Goal: Information Seeking & Learning: Learn about a topic

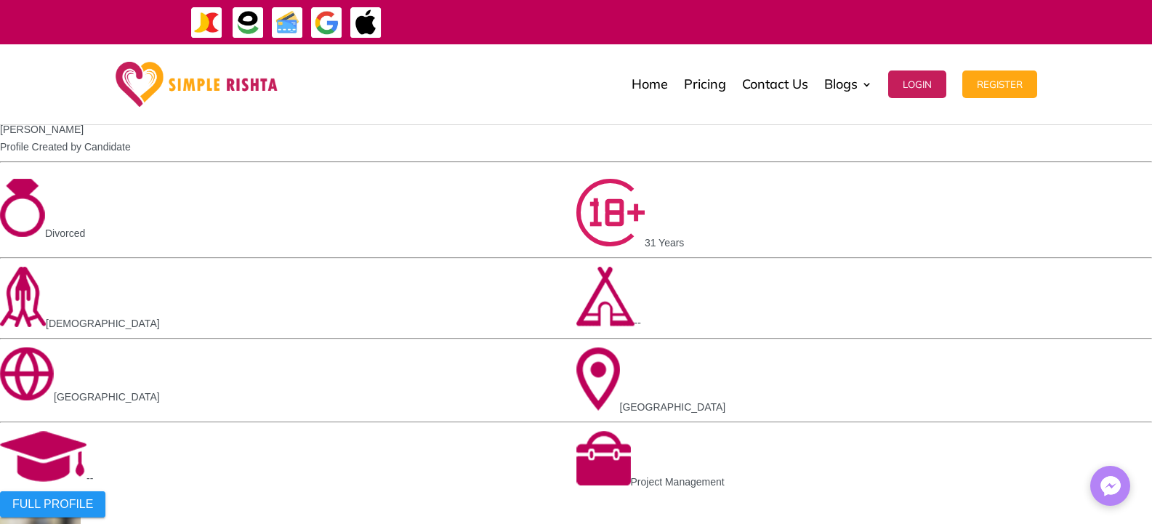
scroll to position [1453, 0]
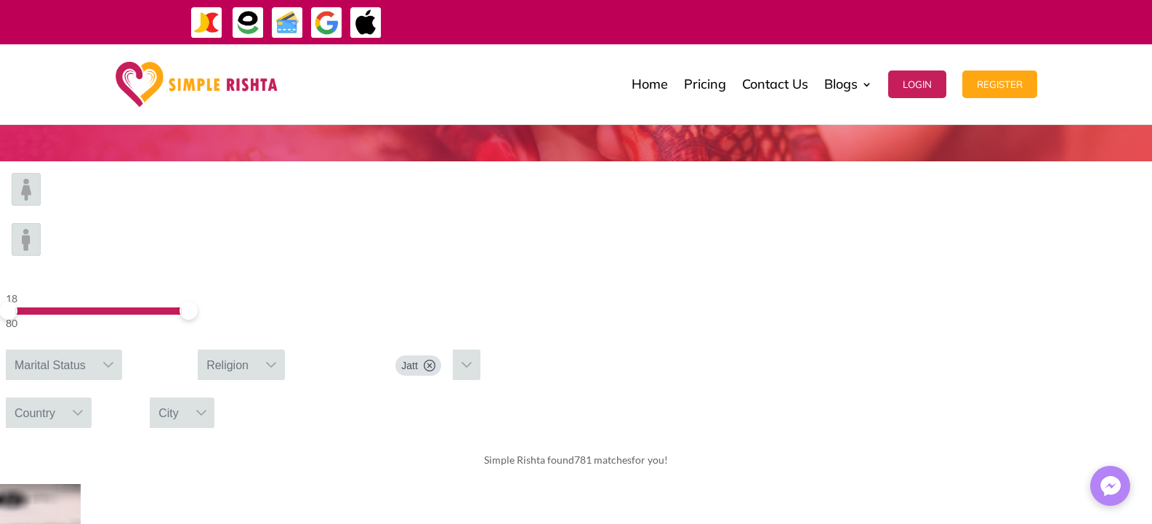
click at [114, 359] on icon at bounding box center [108, 365] width 12 height 12
drag, startPoint x: 270, startPoint y: 225, endPoint x: 220, endPoint y: 223, distance: 50.2
click at [96, 302] on span at bounding box center [87, 311] width 18 height 18
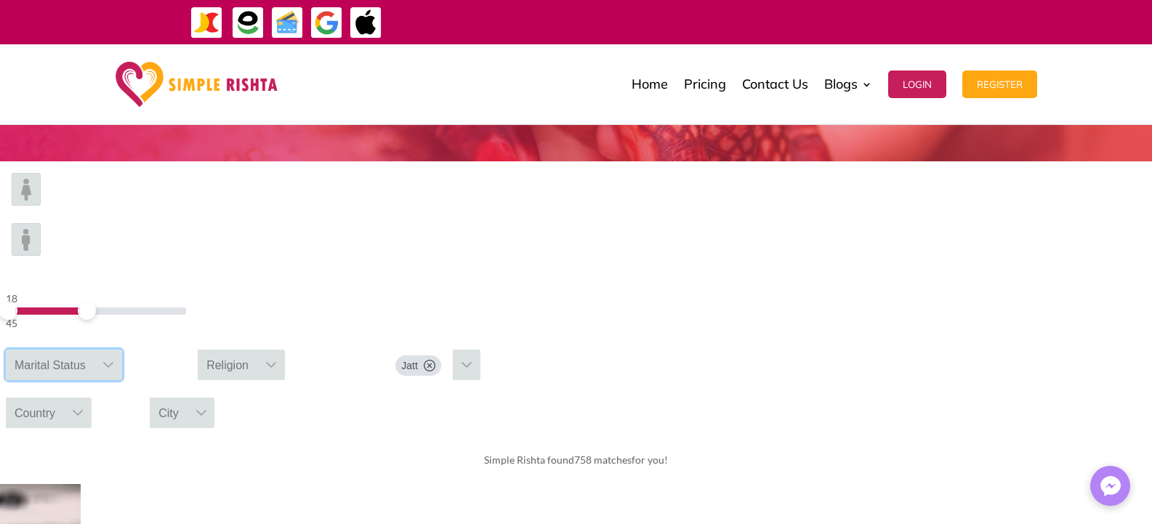
click at [94, 350] on div "Marital Status" at bounding box center [50, 365] width 89 height 31
click at [257, 350] on div "Religion" at bounding box center [228, 365] width 60 height 31
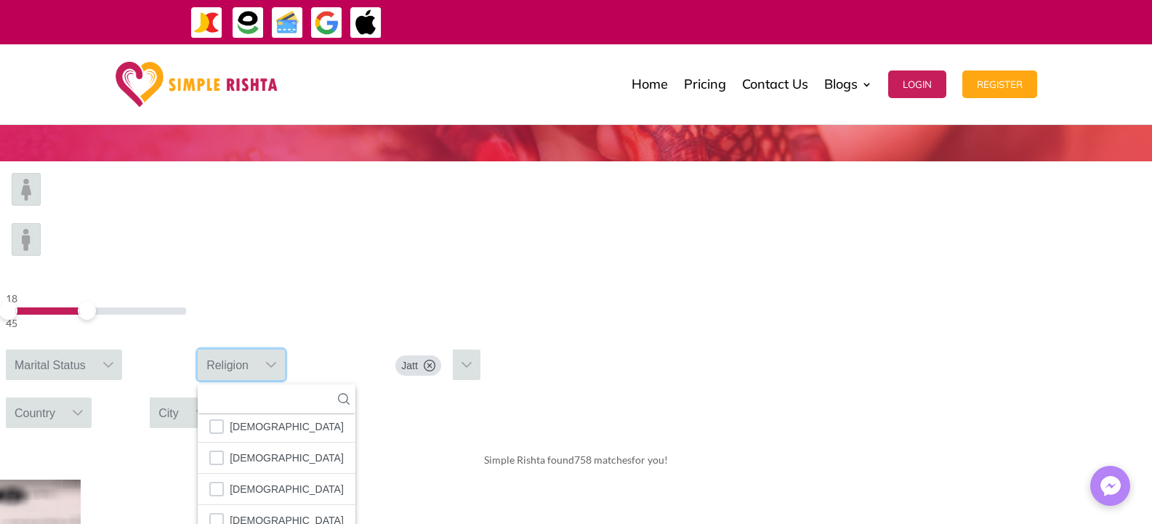
scroll to position [85, 0]
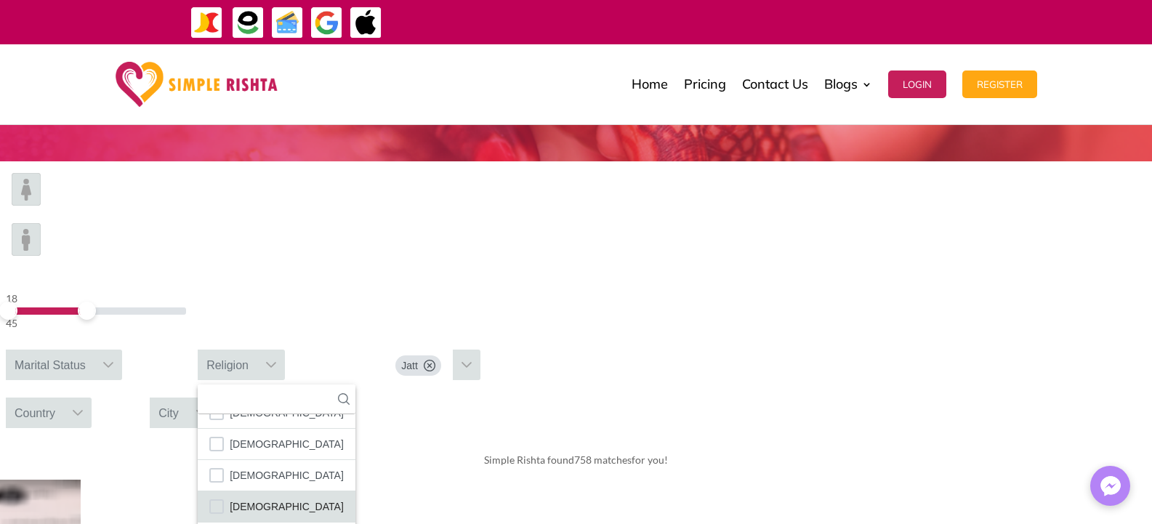
click at [355, 491] on li "[DEMOGRAPHIC_DATA]" at bounding box center [277, 506] width 158 height 31
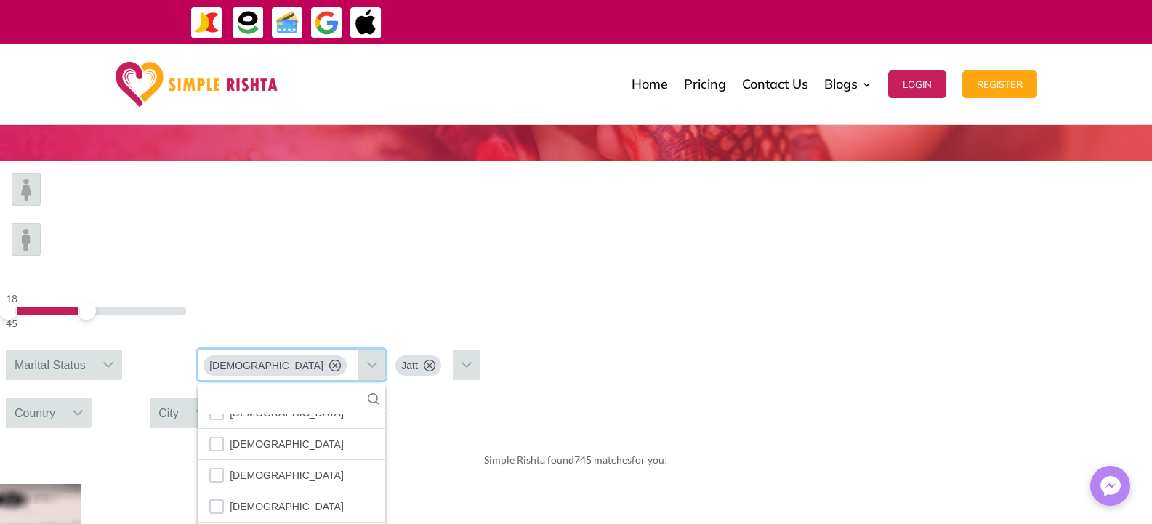
click at [64, 397] on div "Country" at bounding box center [35, 412] width 58 height 31
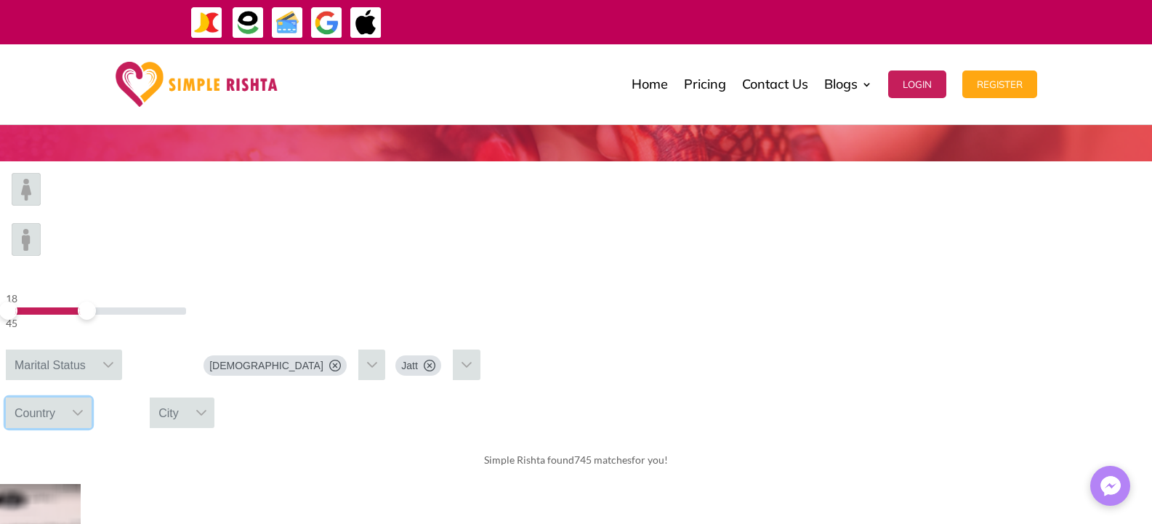
scroll to position [16, 2]
click at [64, 397] on div "Country" at bounding box center [35, 412] width 58 height 31
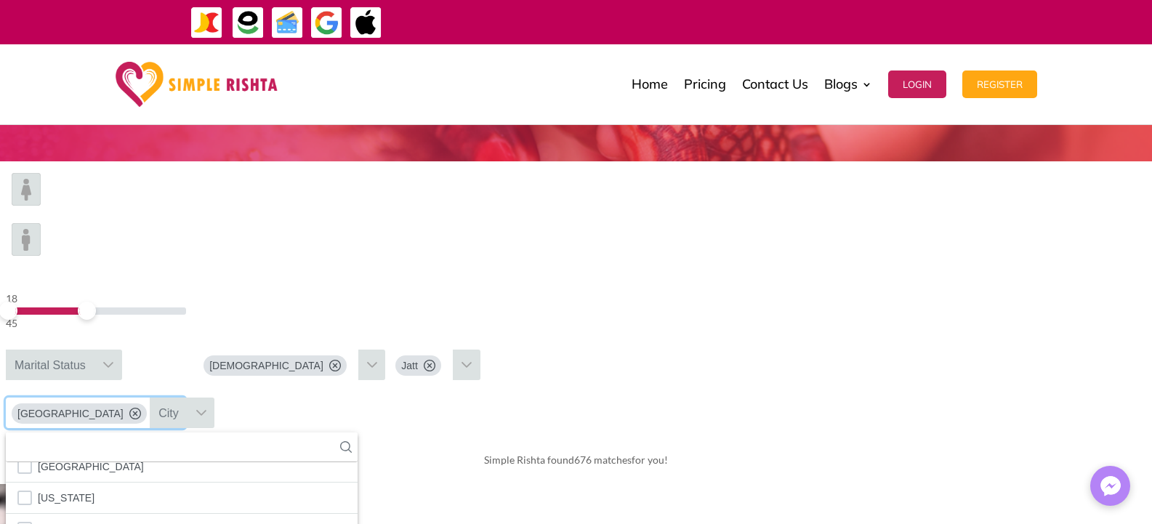
click at [187, 397] on div "City" at bounding box center [169, 412] width 38 height 31
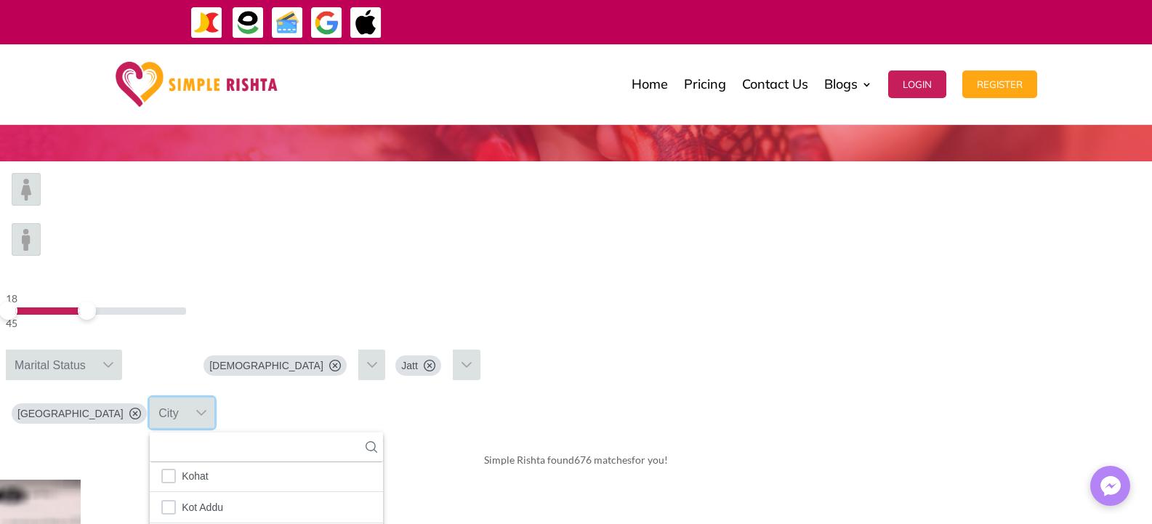
scroll to position [1935, 0]
click at [122, 350] on div at bounding box center [108, 365] width 28 height 31
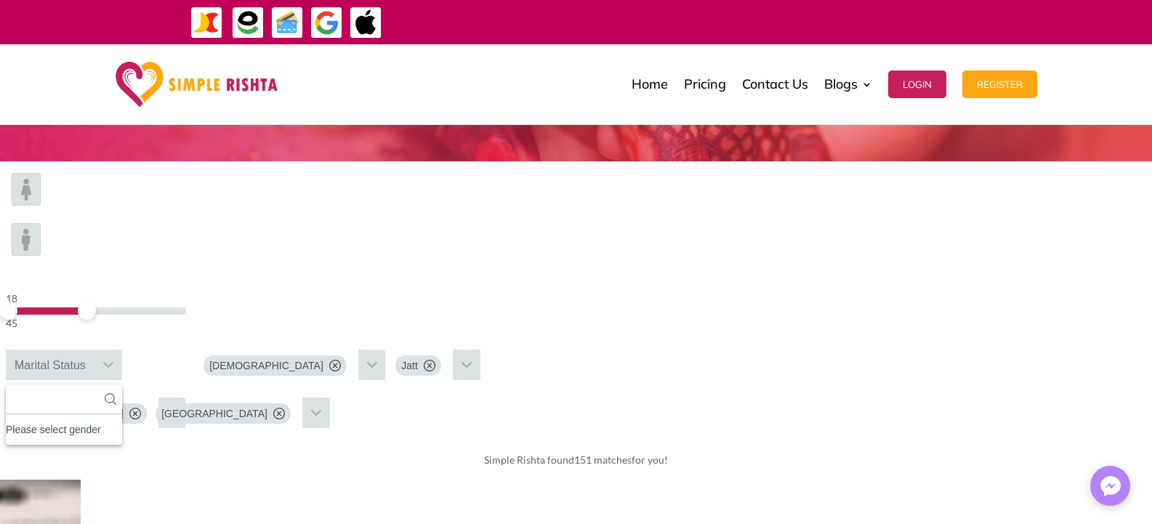
click at [122, 420] on div "Please select gender" at bounding box center [64, 429] width 116 height 19
click at [544, 440] on div "Simple Rishta found 151 matches for you!" at bounding box center [576, 460] width 1152 height 41
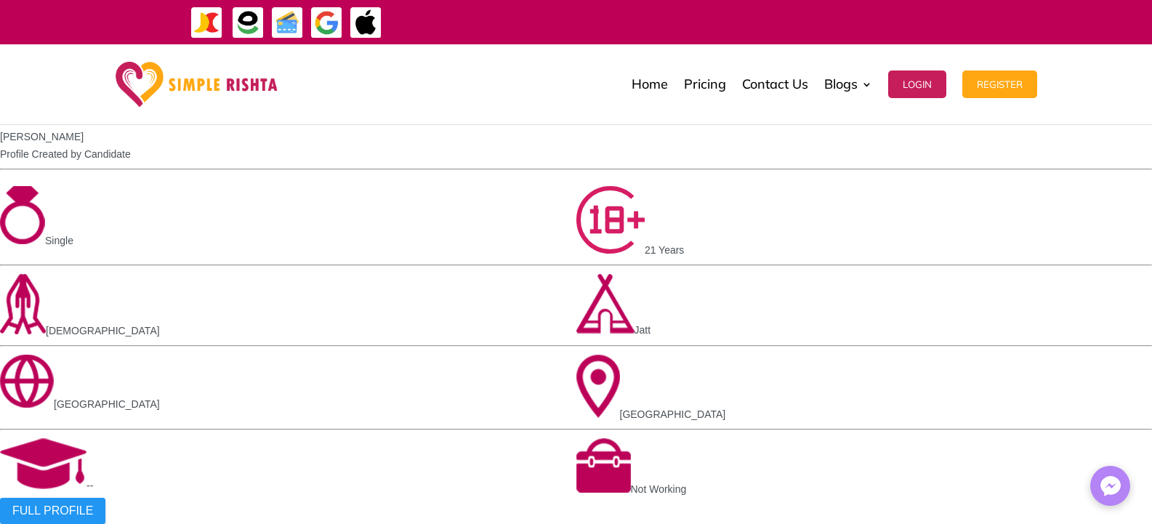
scroll to position [1163, 0]
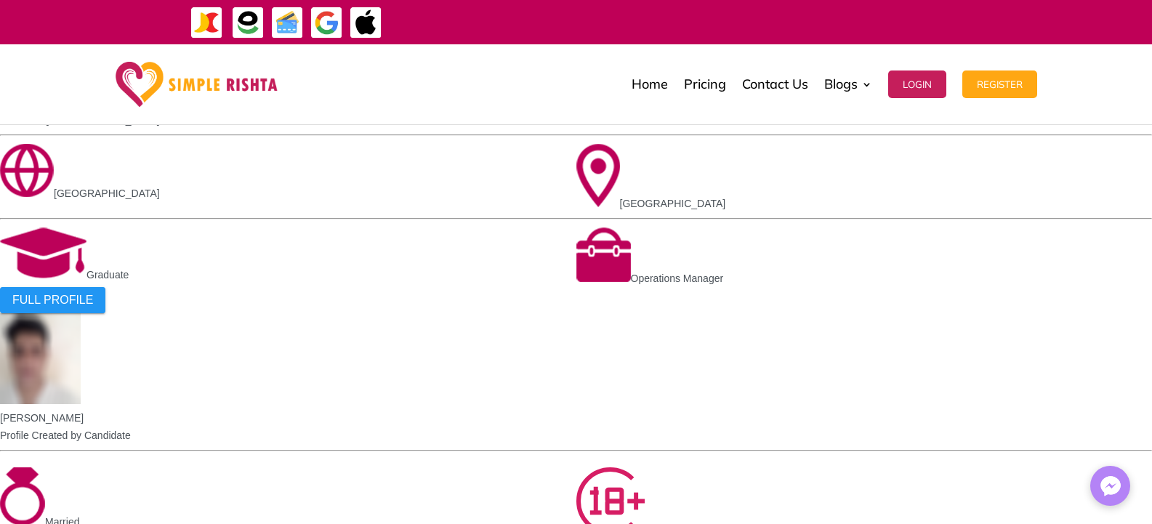
scroll to position [1022, 0]
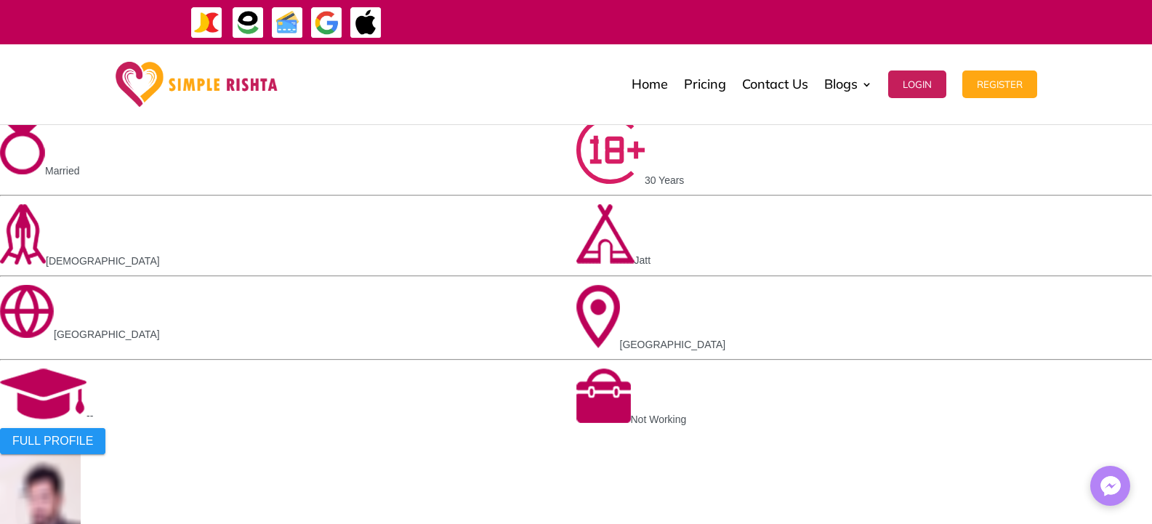
scroll to position [445, 0]
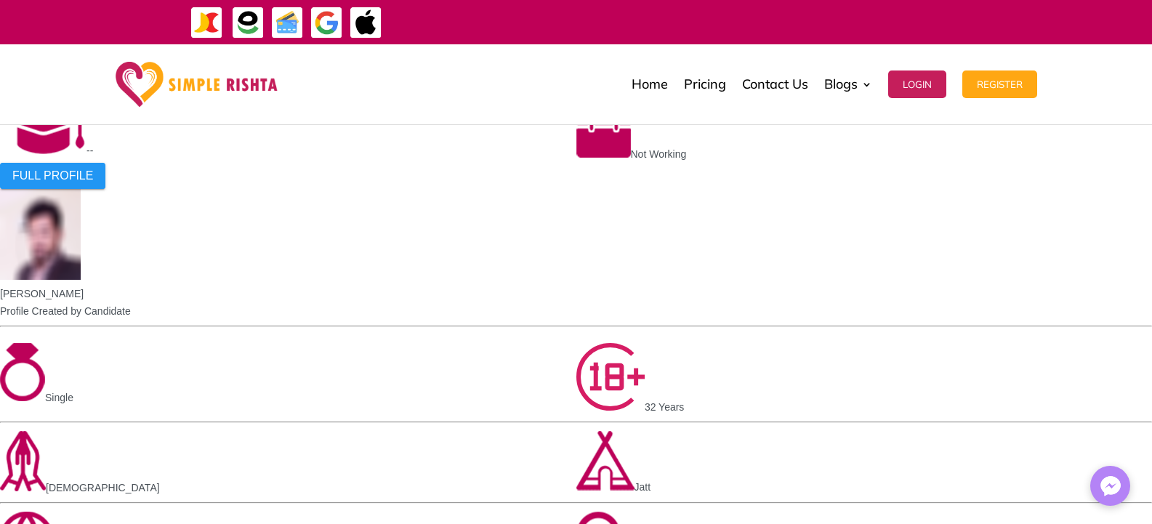
scroll to position [1026, 0]
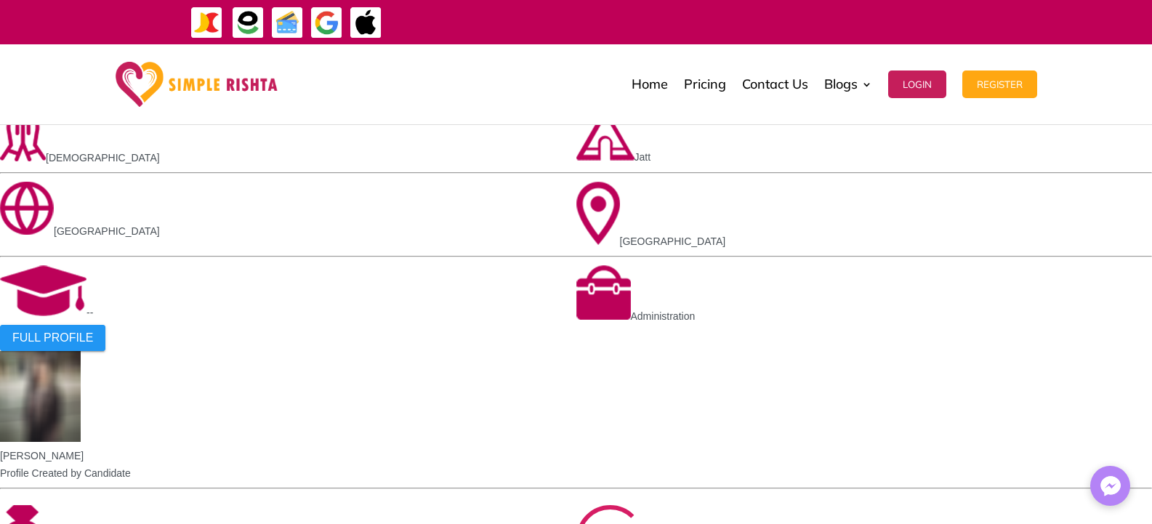
scroll to position [990, 0]
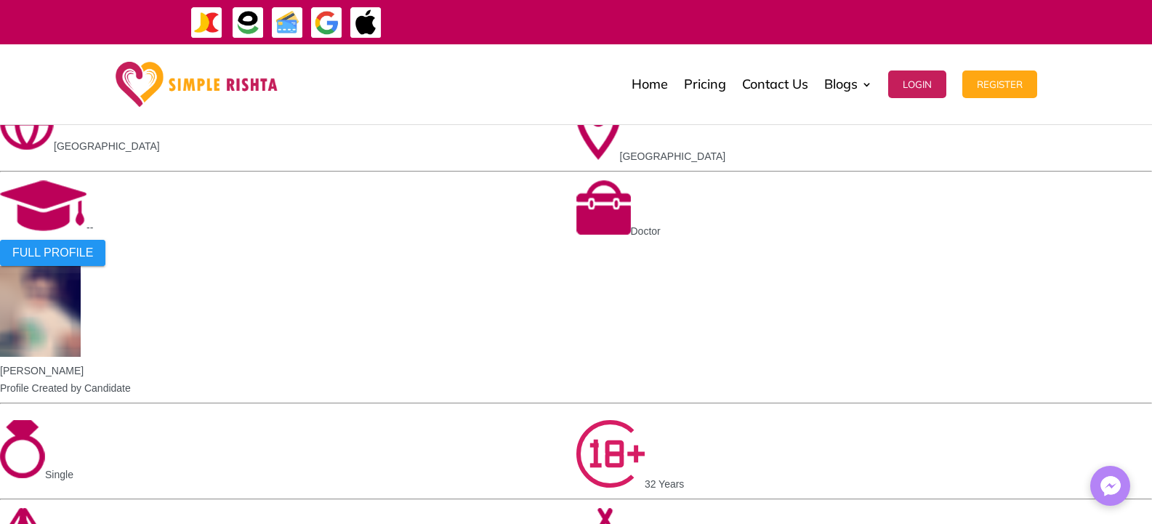
scroll to position [1008, 0]
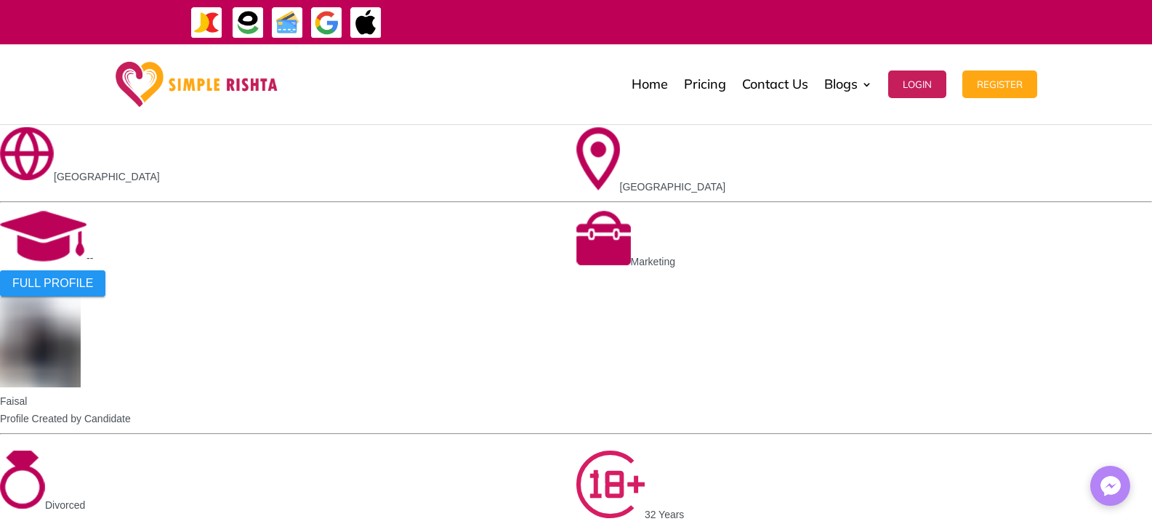
scroll to position [940, 0]
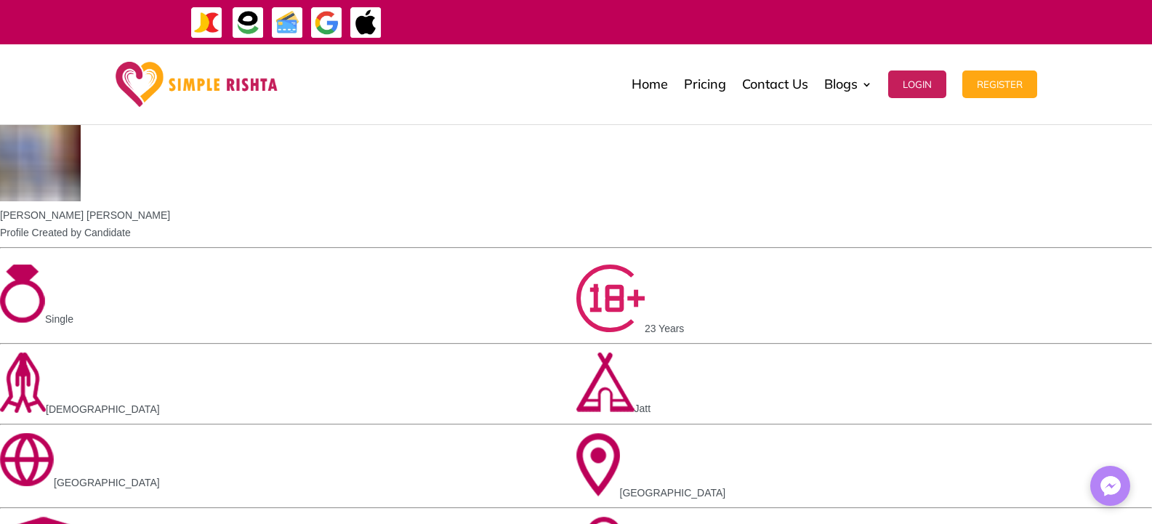
scroll to position [508, 0]
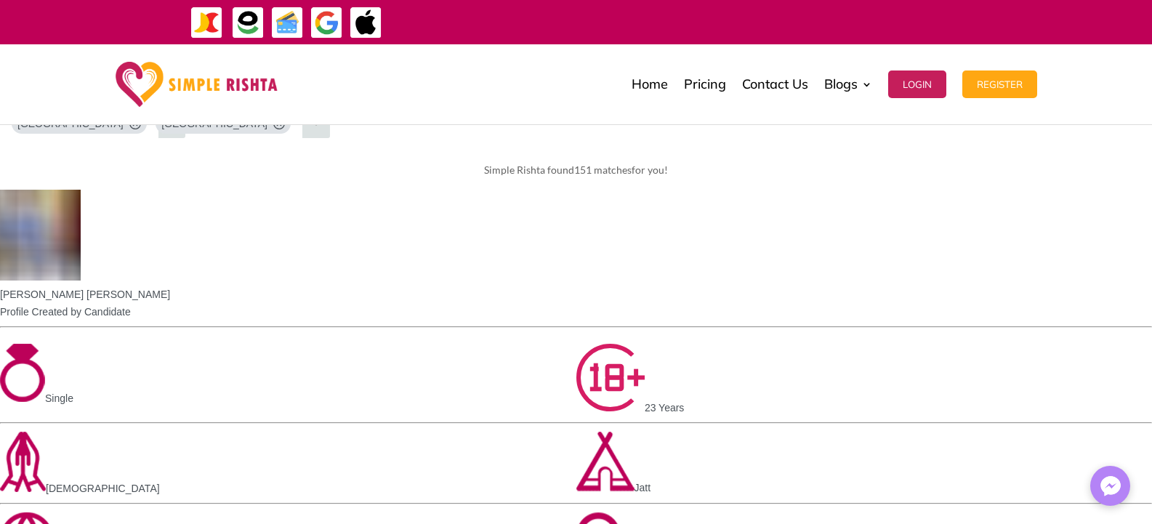
click at [1098, 480] on img at bounding box center [1110, 486] width 29 height 29
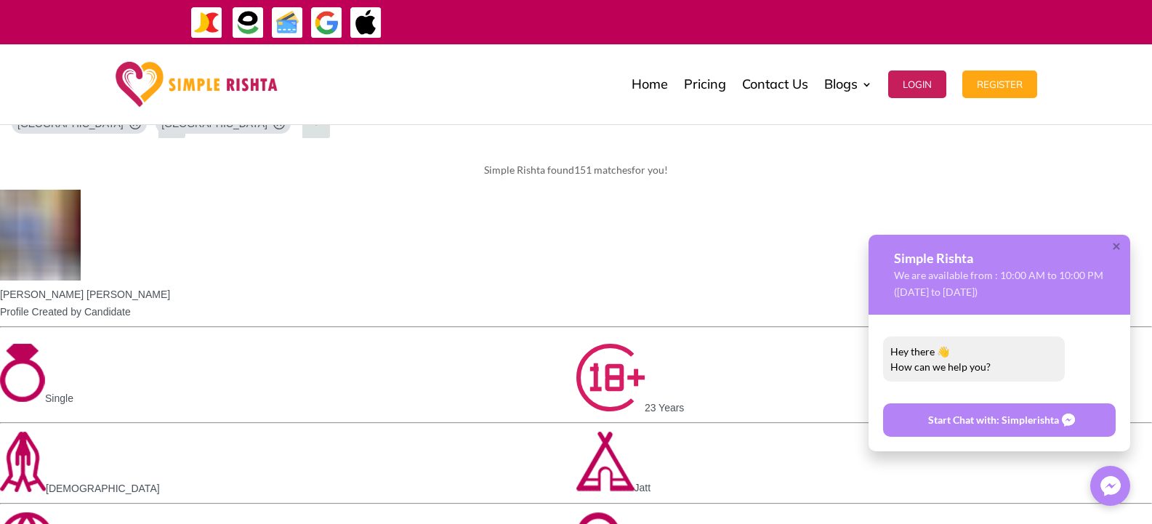
click at [1115, 246] on div at bounding box center [1121, 255] width 18 height 18
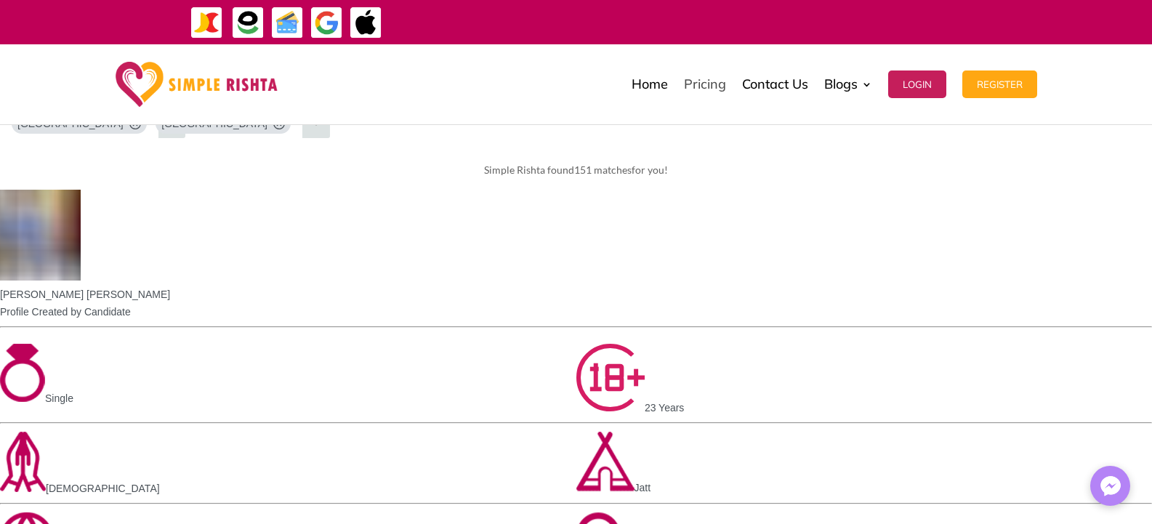
click at [706, 86] on link "Pricing" at bounding box center [705, 84] width 42 height 73
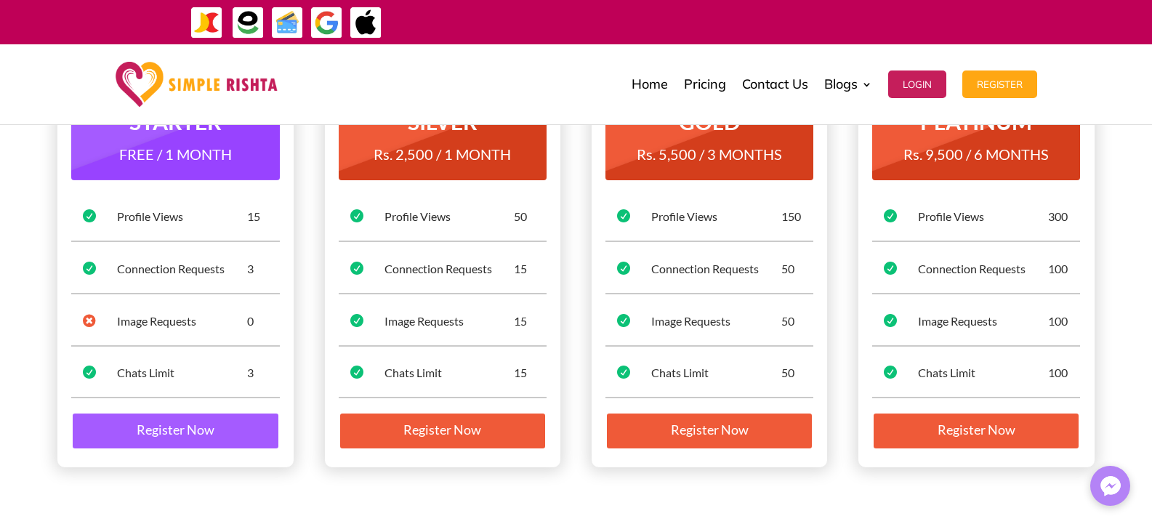
scroll to position [218, 0]
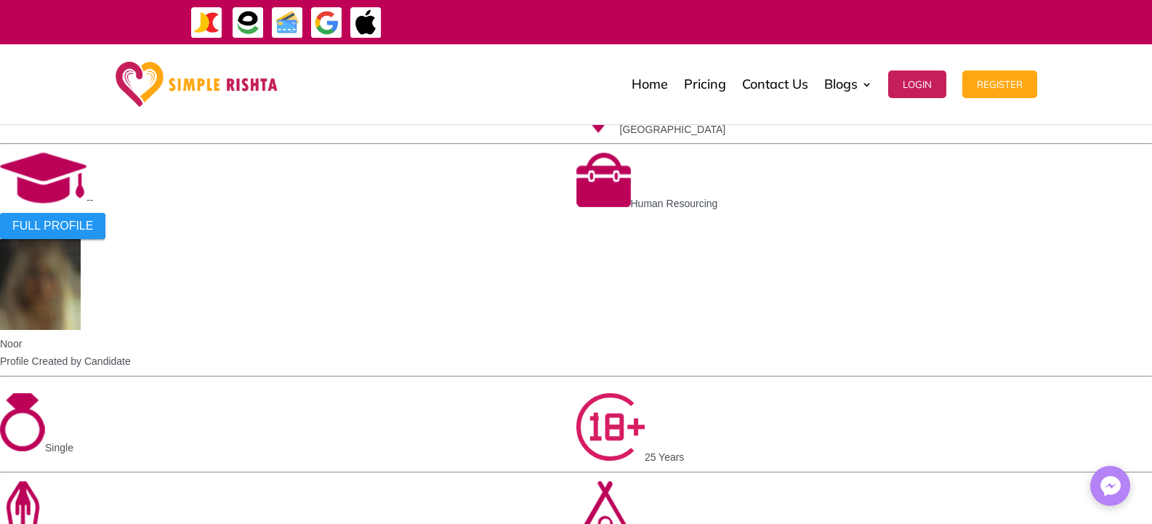
scroll to position [1930, 0]
